Goal: Task Accomplishment & Management: Manage account settings

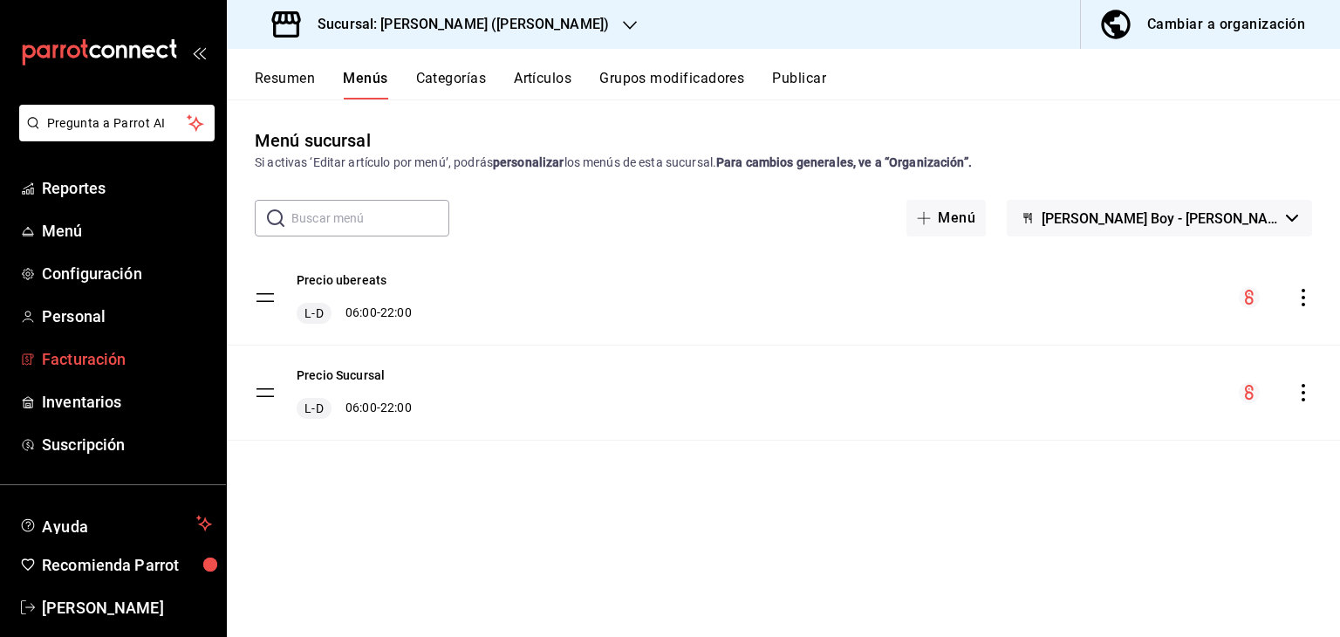
click at [83, 360] on span "Facturación" at bounding box center [127, 359] width 170 height 24
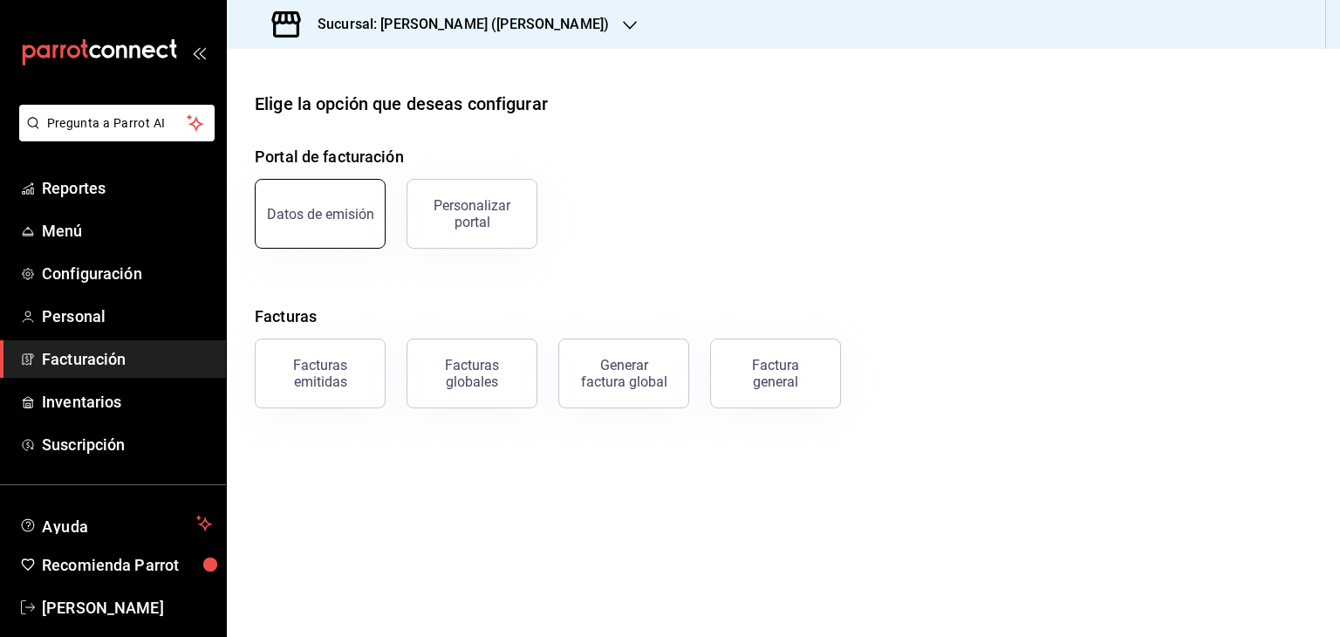
click at [332, 194] on button "Datos de emisión" at bounding box center [320, 214] width 131 height 70
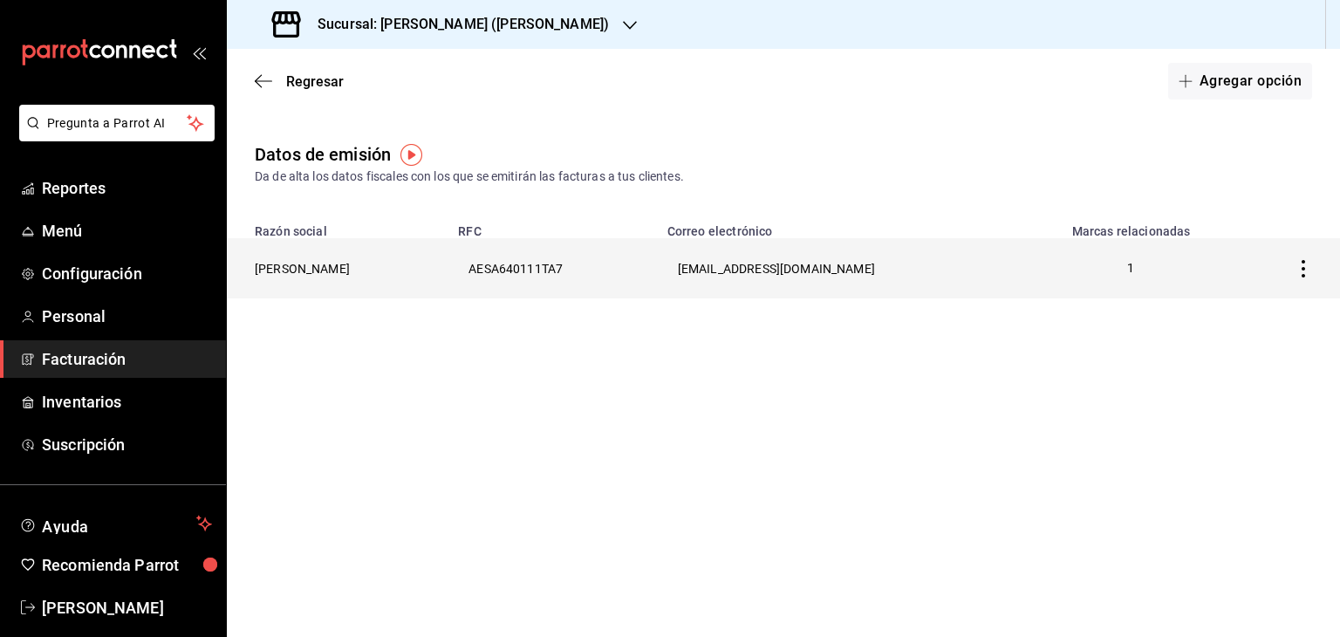
click at [334, 268] on th "[PERSON_NAME]" at bounding box center [337, 268] width 221 height 60
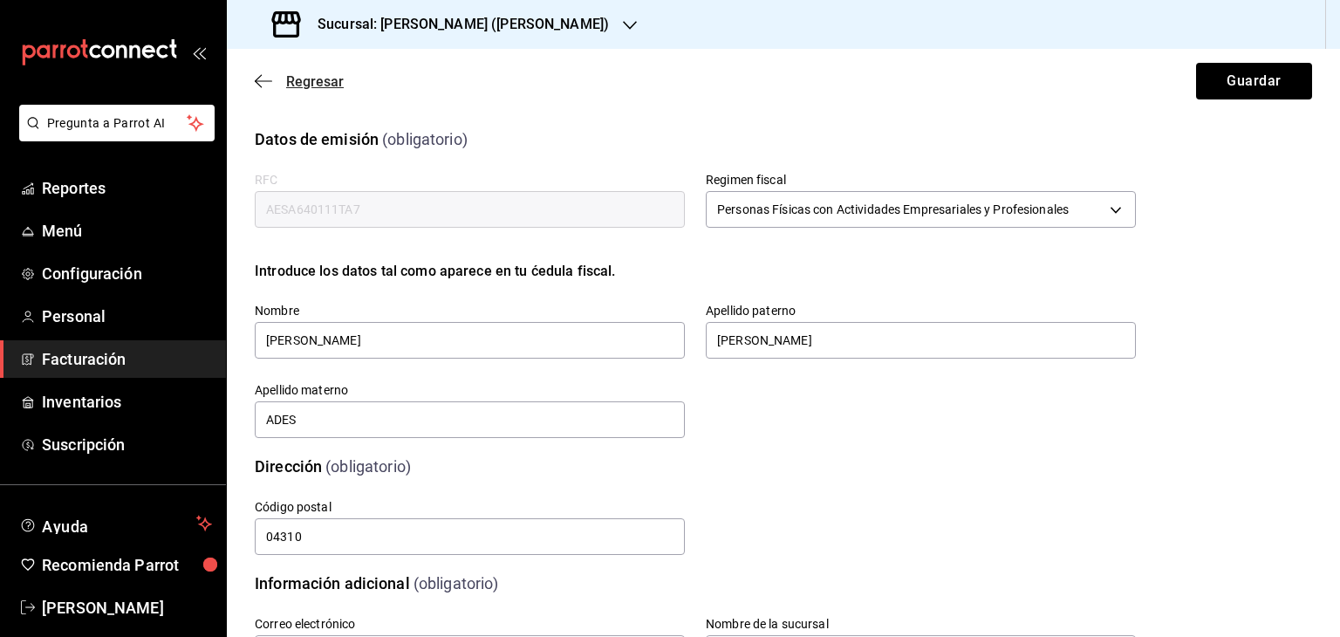
click at [300, 73] on span "Regresar" at bounding box center [315, 81] width 58 height 17
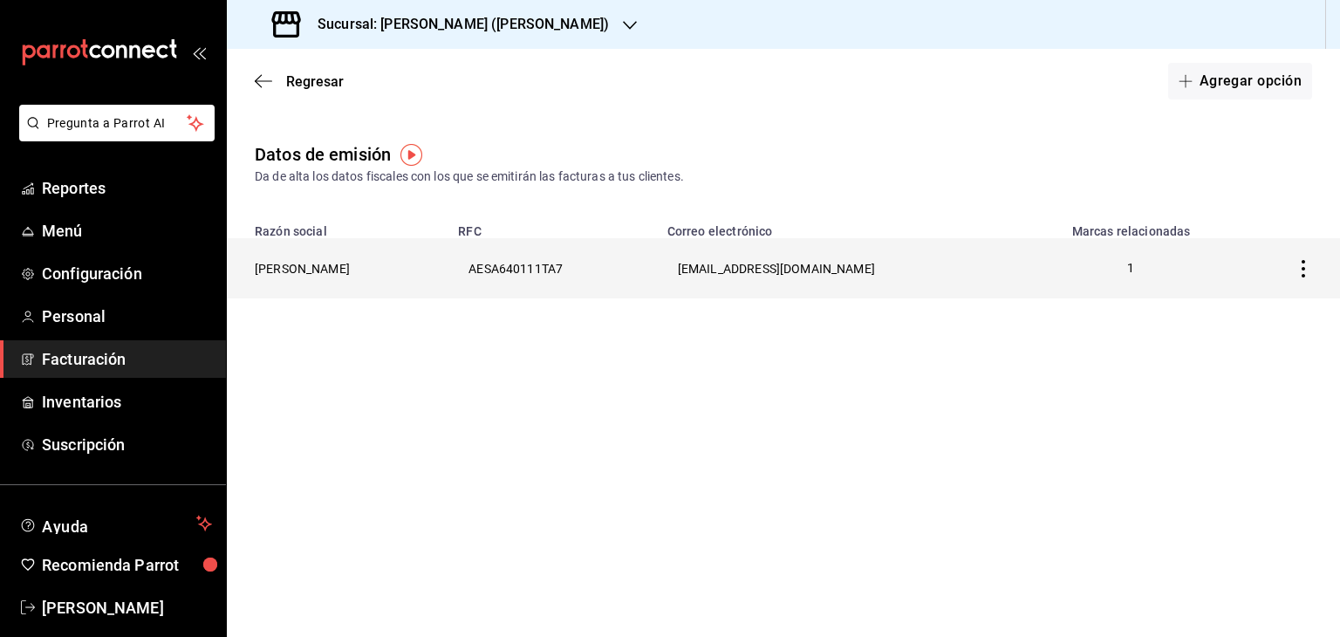
click at [349, 263] on th "[PERSON_NAME]" at bounding box center [337, 268] width 221 height 60
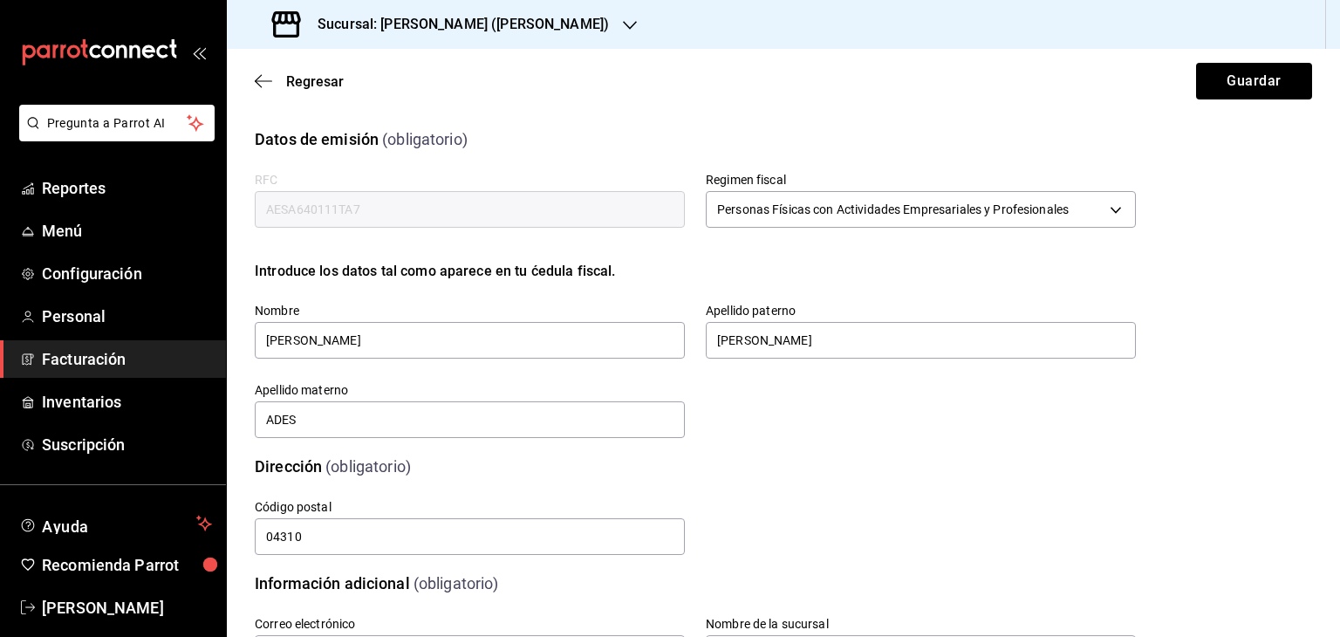
click at [725, 319] on div "Apellido paterno [PERSON_NAME]" at bounding box center [921, 332] width 430 height 58
click at [760, 339] on input "[PERSON_NAME]" at bounding box center [921, 340] width 430 height 37
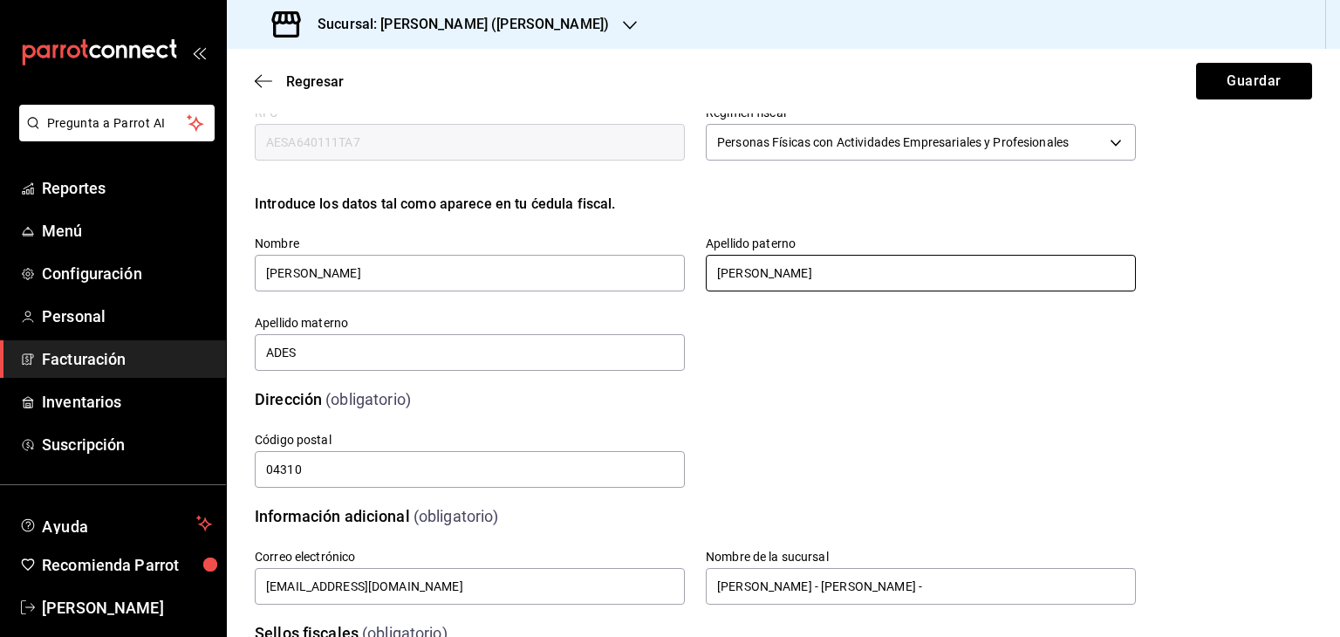
scroll to position [87, 0]
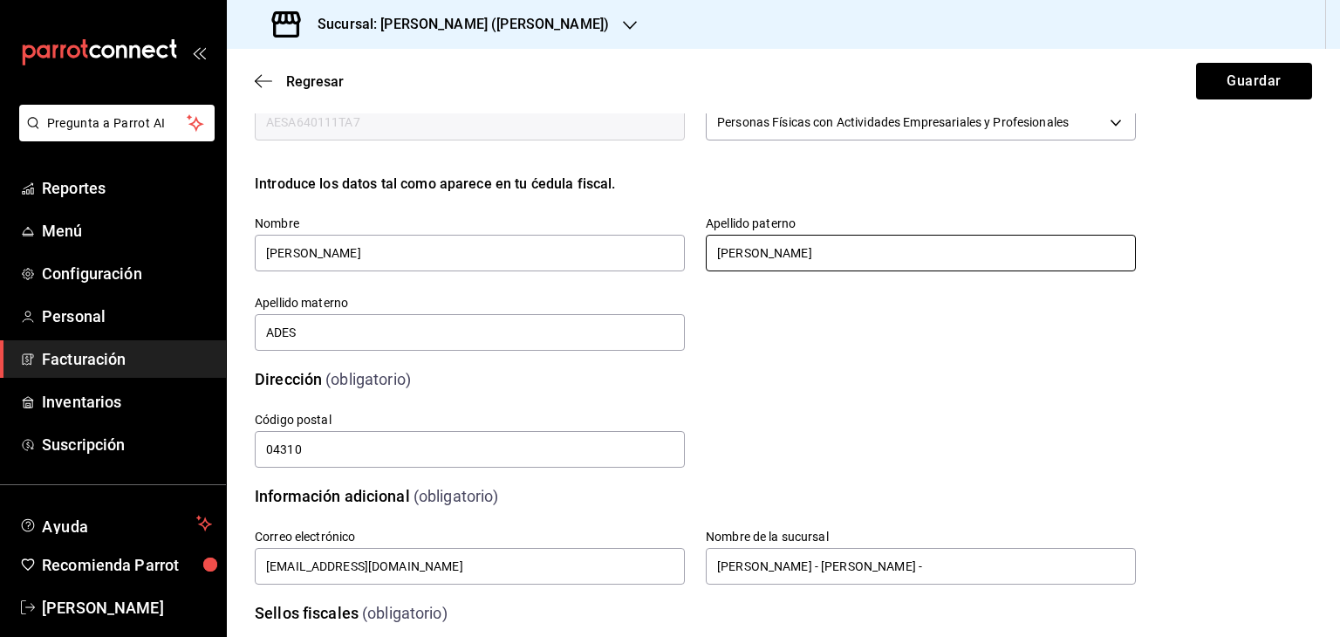
click at [779, 263] on input "[PERSON_NAME]" at bounding box center [921, 253] width 430 height 37
type input "S"
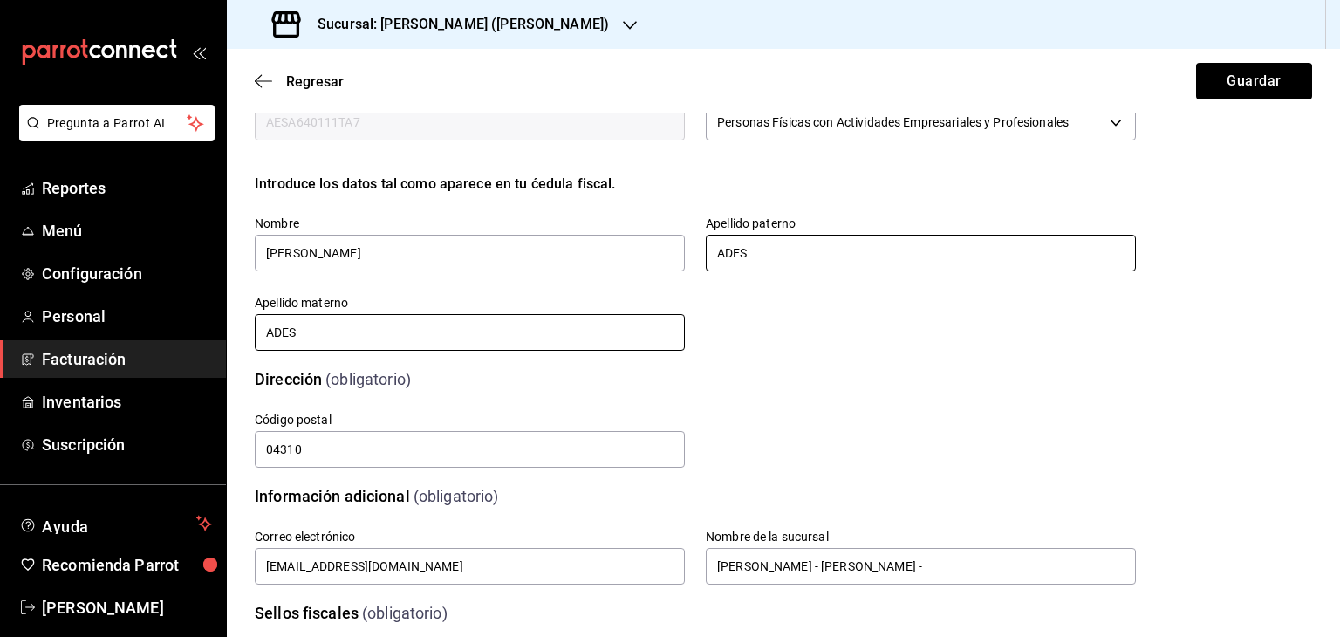
type input "ADES"
click at [368, 340] on input "ADES" at bounding box center [470, 332] width 430 height 37
type input "A"
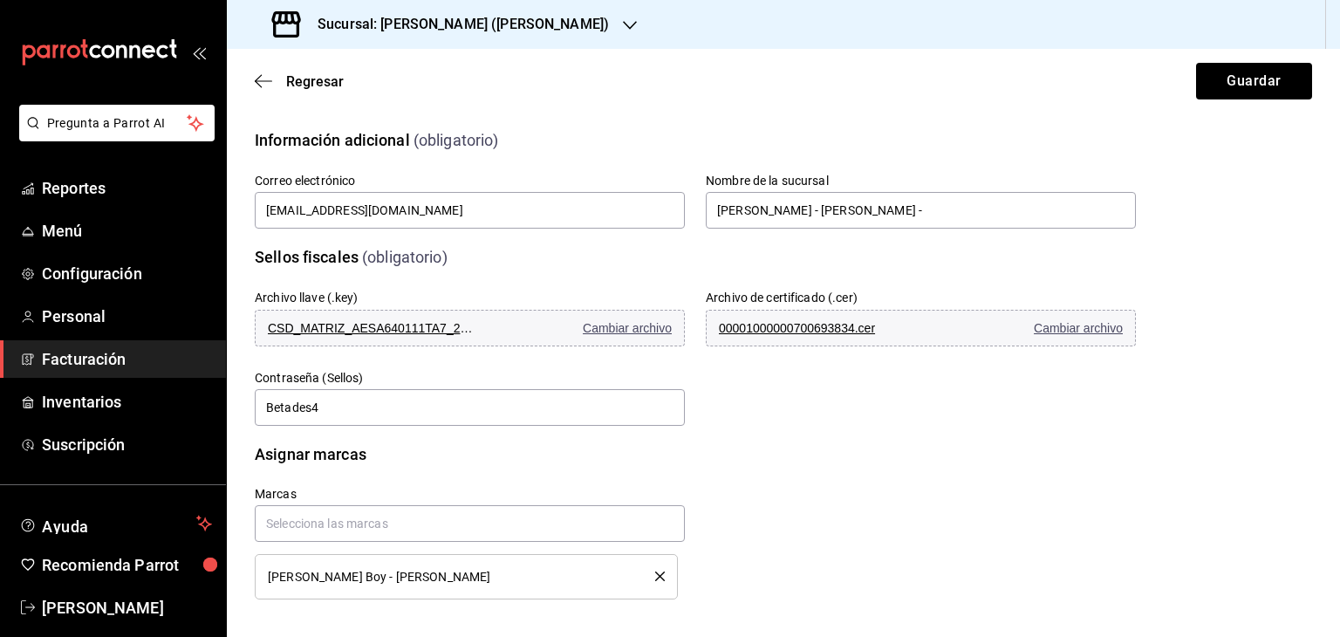
scroll to position [448, 0]
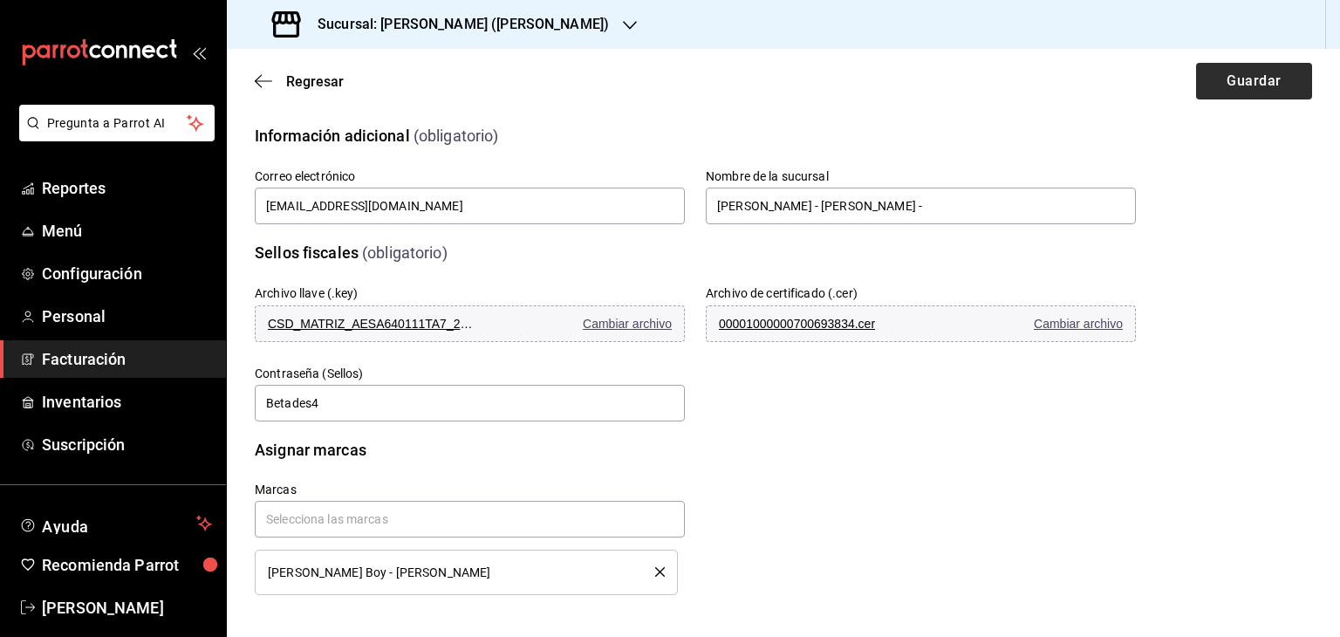
type input "[PERSON_NAME]"
click at [1231, 78] on button "Guardar" at bounding box center [1254, 81] width 116 height 37
